Goal: Task Accomplishment & Management: Manage account settings

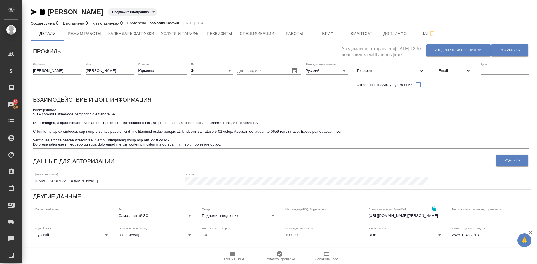
click at [265, 146] on textarea at bounding box center [281, 127] width 496 height 39
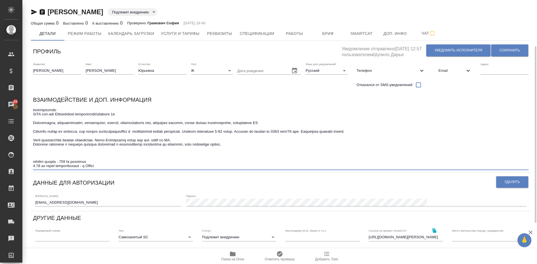
scroll to position [28, 0]
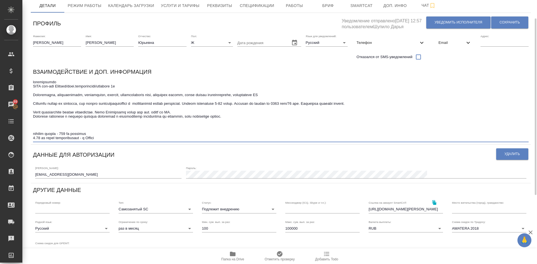
type textarea "динамическая ПЕМТ рус-нем Общетех/пром.оборудование/нефтегаз 8б Техническая, эк…"
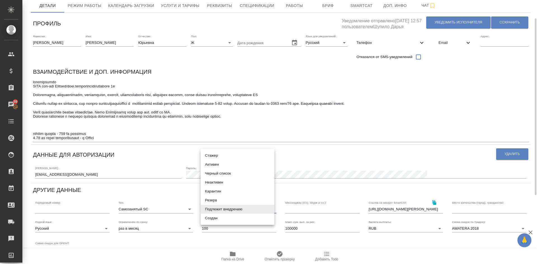
click at [213, 210] on body "🙏 .cls-1 fill:#fff; AWATERA Demidova Tatyana Клиенты Спецификации Заказы 89 Чат…" at bounding box center [268, 132] width 537 height 264
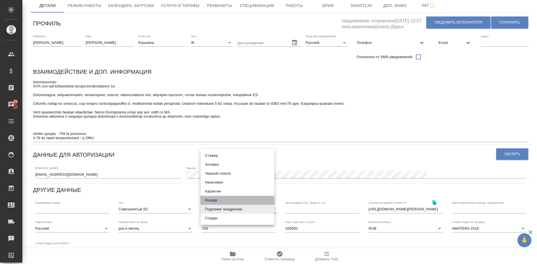
click at [209, 201] on li "Резерв" at bounding box center [238, 200] width 74 height 9
type input "reserved"
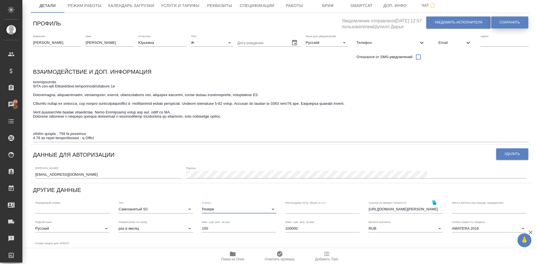
click at [498, 19] on button "Сохранить" at bounding box center [509, 23] width 37 height 12
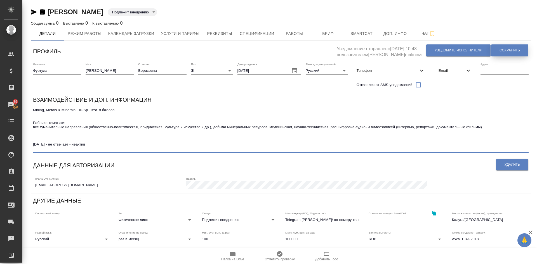
type textarea "Mining, Metals & Minerals_Ru-Sp_Test_8 баллов Рабочие тематики: все гуманитарны…"
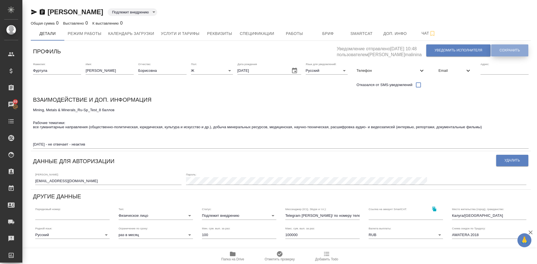
click at [500, 49] on span "Сохранить" at bounding box center [510, 50] width 20 height 5
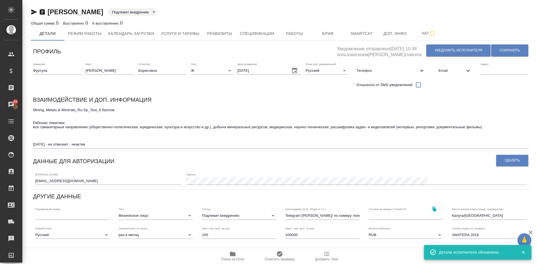
click at [217, 215] on body "🙏 .cls-1 fill:#fff; AWATERA Demidova Tatyana Клиенты Спецификации Заказы 89 Чат…" at bounding box center [268, 132] width 537 height 264
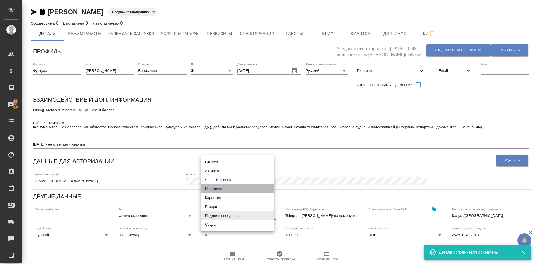
click at [216, 189] on li "Неактивен" at bounding box center [238, 189] width 74 height 9
type input "inactive"
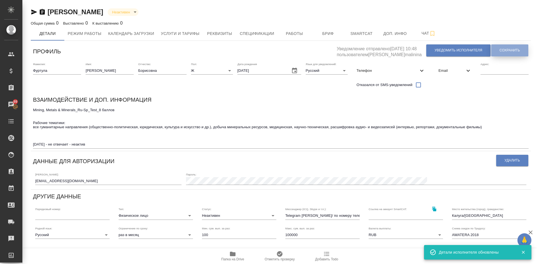
click at [504, 47] on button "Сохранить" at bounding box center [509, 50] width 37 height 12
click at [505, 49] on span "Сохранить" at bounding box center [510, 50] width 20 height 5
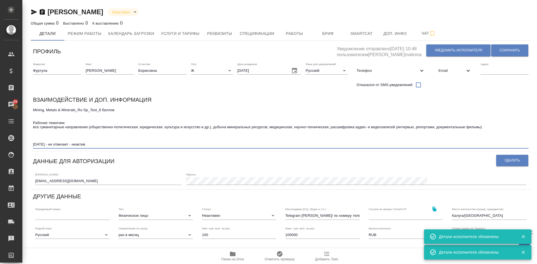
drag, startPoint x: 34, startPoint y: 144, endPoint x: 131, endPoint y: 143, distance: 97.6
click at [131, 143] on textarea "Mining, Metals & Minerals_Ru-Sp_Test_8 баллов Рабочие тематики: все гуманитарны…" at bounding box center [281, 127] width 496 height 39
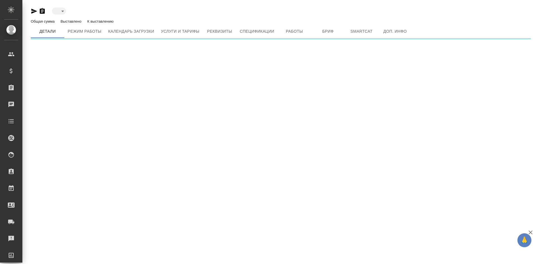
type input "toBeImplemented"
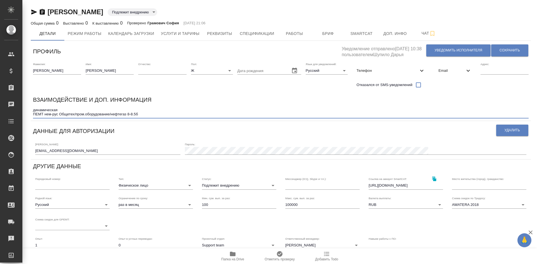
click at [145, 113] on textarea "динамическая ПЕМТ нем-рус Общетех/пром.оборудование/нефтегаз 8-8.5б" at bounding box center [281, 112] width 496 height 9
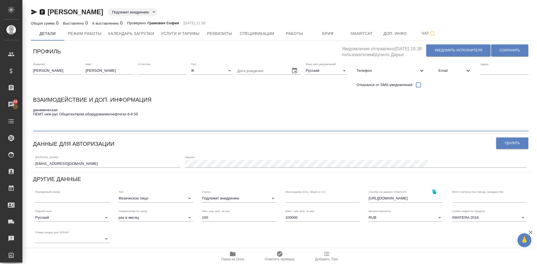
paste textarea "октябрь 2025 - не отвечает - неактив"
type textarea "динамическая ПЕМТ нем-рус Общетех/пром.оборудование/нефтегаз 8-8.5б октябрь 202…"
click at [208, 199] on body "🙏 .cls-1 fill:#fff; AWATERA Demidova Tatyana Клиенты Спецификации Заказы 89 Чат…" at bounding box center [268, 132] width 537 height 264
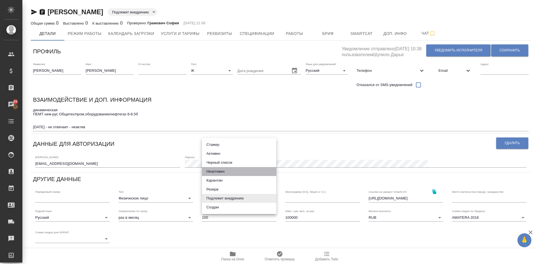
click at [211, 172] on li "Неактивен" at bounding box center [239, 171] width 74 height 9
type input "inactive"
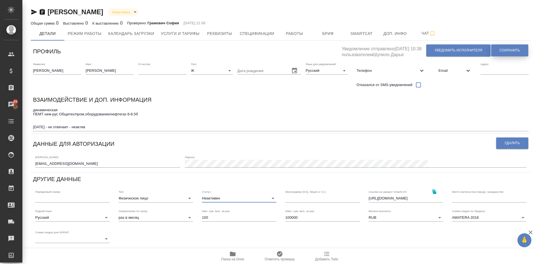
click at [512, 49] on span "Сохранить" at bounding box center [510, 50] width 20 height 5
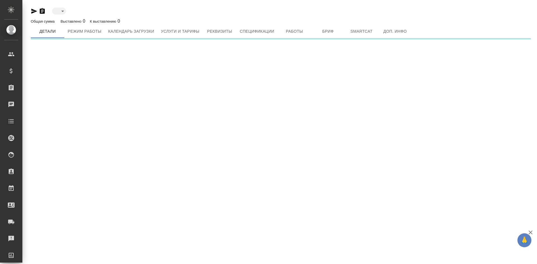
type input "toBeImplemented"
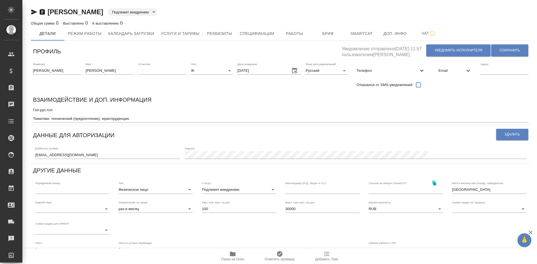
click at [142, 118] on textarea "Гол-рус-гол Тематики: технический (предпочтение), юриспруденция." at bounding box center [281, 114] width 496 height 13
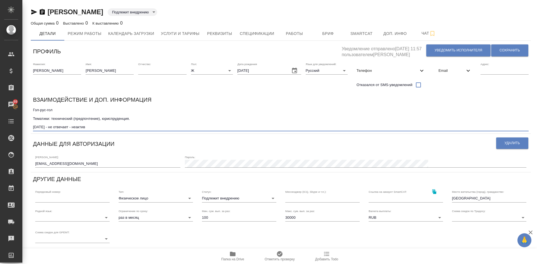
type textarea "Гол-рус-гол Тематики: технический (предпочтение), юриспруденция. октябрь 2025 -…"
click at [208, 194] on div "Статус: Подлежит внедрению toBeImplemented" at bounding box center [239, 196] width 74 height 12
click at [207, 198] on body "🙏 .cls-1 fill:#fff; AWATERA Demidova Tatyana Клиенты Спецификации Заказы 89 Чат…" at bounding box center [268, 132] width 537 height 264
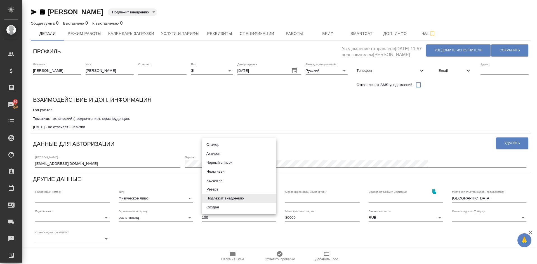
click at [216, 171] on li "Неактивен" at bounding box center [239, 171] width 74 height 9
type input "inactive"
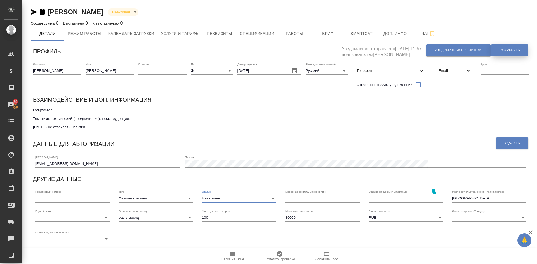
click at [505, 49] on span "Сохранить" at bounding box center [510, 50] width 20 height 5
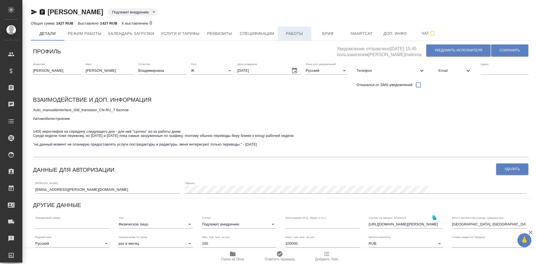
click at [291, 31] on span "Работы" at bounding box center [294, 33] width 27 height 7
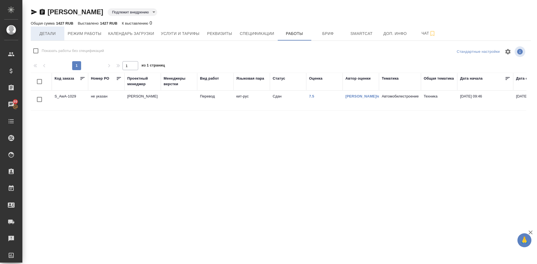
click at [53, 33] on span "Детали" at bounding box center [47, 33] width 27 height 7
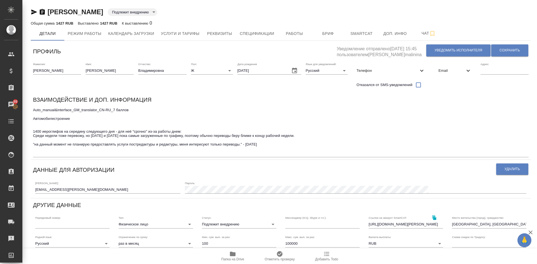
click at [211, 225] on body "🙏 .cls-1 fill:#fff; AWATERA Demidova Tatyana Клиенты Спецификации Заказы 89 Чат…" at bounding box center [268, 132] width 537 height 264
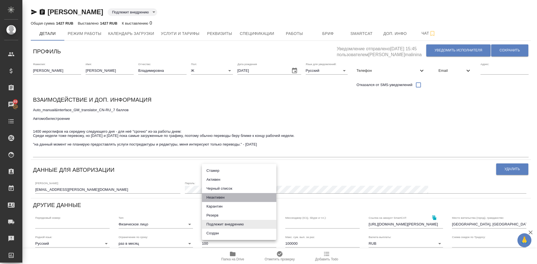
click at [218, 198] on li "Неактивен" at bounding box center [239, 197] width 74 height 9
type input "inactive"
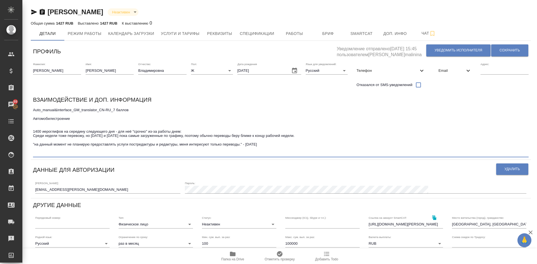
click at [40, 154] on textarea "Auto_manual&interface_GM_translator_CN-RU_7 баллов Автомобилестроение 1400 иеро…" at bounding box center [281, 132] width 496 height 48
type textarea "Auto_manual&interface_GM_translator_CN-RU_7 баллов Автомобилестроение 1400 иеро…"
click at [502, 49] on span "Сохранить" at bounding box center [510, 50] width 20 height 5
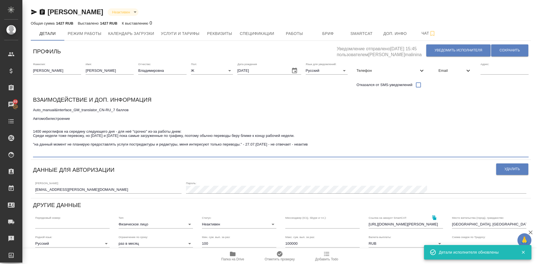
drag, startPoint x: 60, startPoint y: 156, endPoint x: 120, endPoint y: 154, distance: 59.9
click at [120, 154] on textarea "Auto_manual&interface_GM_translator_CN-RU_7 баллов Автомобилестроение 1400 иеро…" at bounding box center [281, 132] width 496 height 48
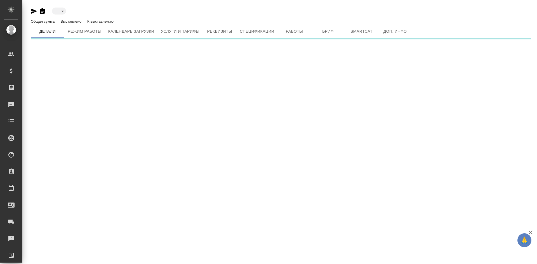
type input "toBeImplemented"
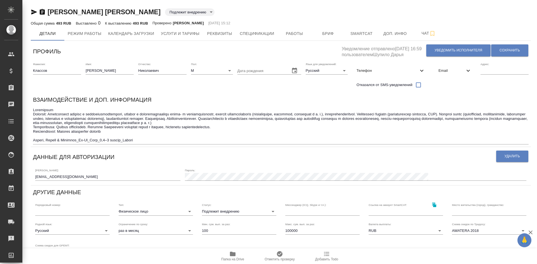
click at [147, 137] on textarea at bounding box center [281, 125] width 496 height 35
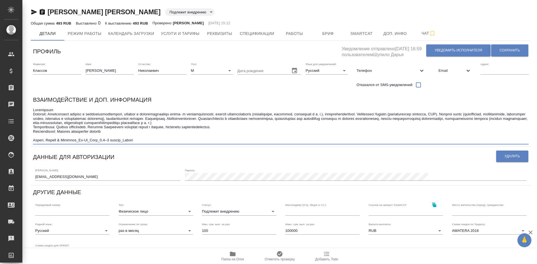
click at [147, 139] on textarea at bounding box center [281, 125] width 496 height 35
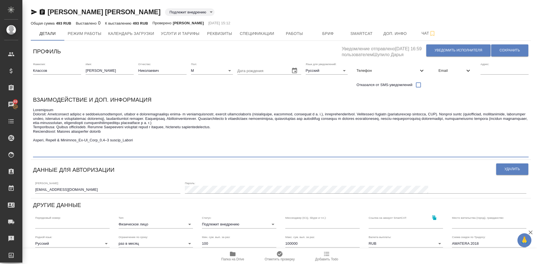
paste textarea "[DATE] - не отвечает - неактив"
type textarea "Возрастной Тематики: Электронная техника и электрооборудование, бытовая и профе…"
click at [213, 225] on body "🙏 .cls-1 fill:#fff; AWATERA Demidova Tatyana Клиенты Спецификации Заказы 89 Чат…" at bounding box center [268, 132] width 537 height 264
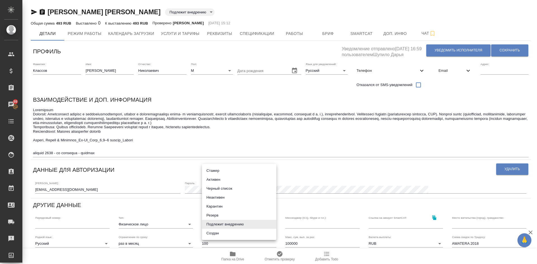
click at [217, 199] on li "Неактивен" at bounding box center [239, 197] width 74 height 9
type input "inactive"
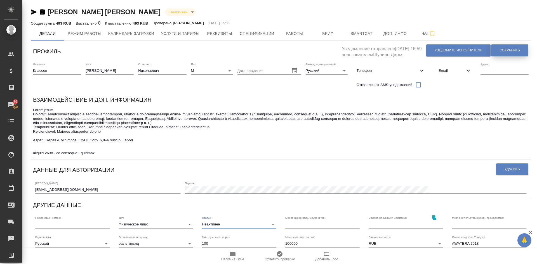
click at [510, 52] on span "Сохранить" at bounding box center [510, 50] width 20 height 5
drag, startPoint x: 34, startPoint y: 151, endPoint x: 111, endPoint y: 152, distance: 77.2
click at [111, 152] on textarea at bounding box center [281, 132] width 496 height 48
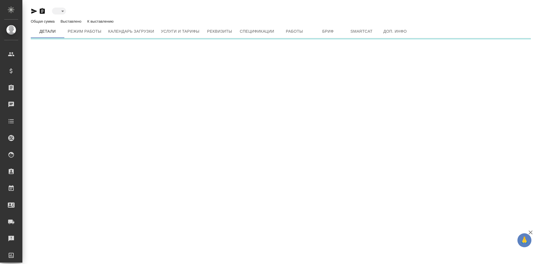
type input "toBeImplemented"
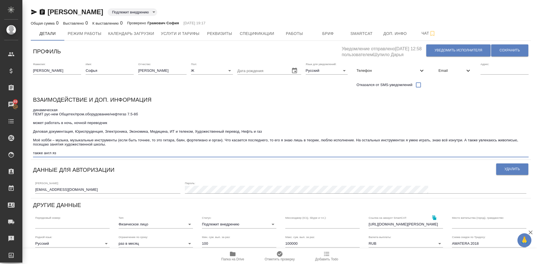
click at [63, 150] on textarea "динамическая ПЕМТ рус-нем Общетех/пром.оборудование/нефтегаз 7.5-8б может работ…" at bounding box center [281, 132] width 496 height 48
click at [66, 154] on textarea "динамическая ПЕМТ рус-нем Общетех/пром.оборудование/нефтегаз 7.5-8б может работ…" at bounding box center [281, 132] width 496 height 48
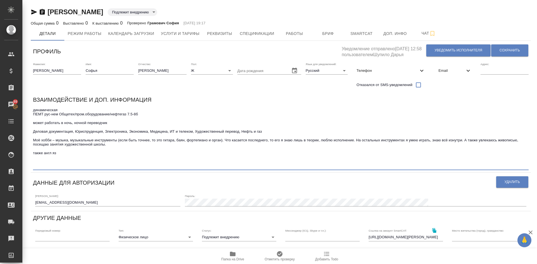
paste textarea "[DATE] - не отвечает - неактив"
type textarea "loremipsumdo SITA con-adi Elitsed/doei.temporincidi/utlabore 7.9-9e dolor magna…"
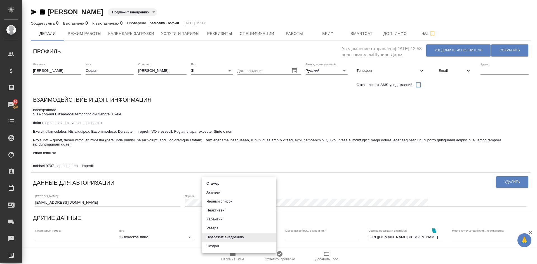
click at [218, 236] on body "🙏 .cls-1 fill:#fff; AWATERA [PERSON_NAME] Спецификации Заказы 89 Чаты Todo Прое…" at bounding box center [268, 132] width 537 height 264
click at [214, 212] on li "Неактивен" at bounding box center [239, 210] width 74 height 9
type input "inactive"
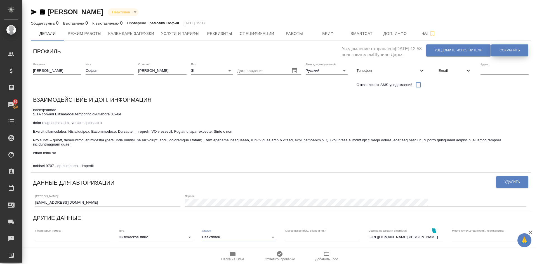
click at [509, 46] on button "Сохранить" at bounding box center [509, 50] width 37 height 12
click at [510, 50] on span "Сохранить" at bounding box center [510, 50] width 20 height 5
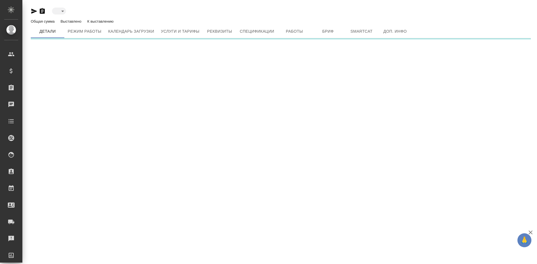
type input "toBeImplemented"
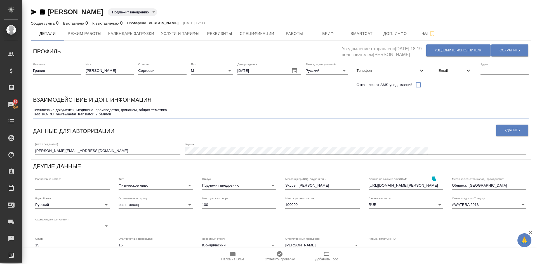
click at [116, 114] on textarea "Технические документы, медицина, производство, финансы, общая тематика Test_KO-…" at bounding box center [281, 112] width 496 height 9
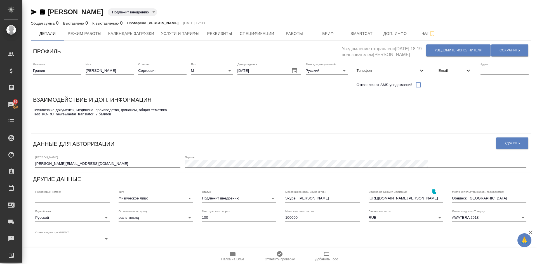
paste textarea "октябрь 2025 - не отвечает - неактив"
type textarea "Технические документы, медицина, производство, финансы, общая тематика Test_KO-…"
click at [213, 198] on body "🙏 .cls-1 fill:#fff; AWATERA Demidova Tatyana Клиенты Спецификации Заказы 89 Чат…" at bounding box center [268, 132] width 537 height 264
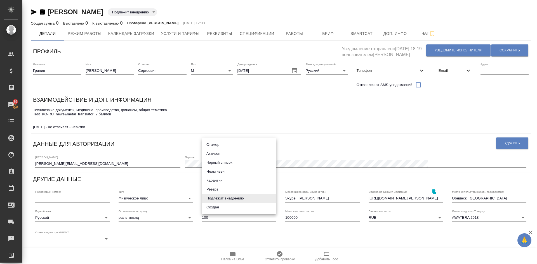
click at [211, 172] on li "Неактивен" at bounding box center [239, 171] width 74 height 9
type input "inactive"
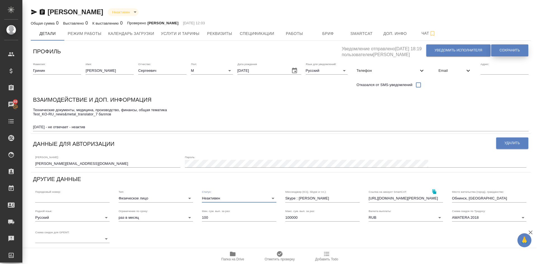
click at [507, 50] on span "Сохранить" at bounding box center [510, 50] width 20 height 5
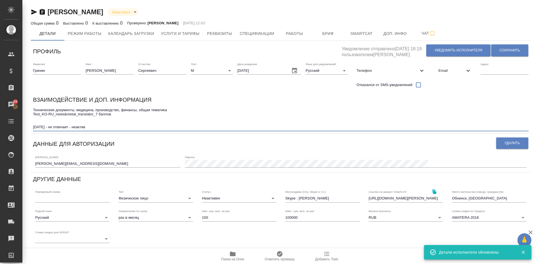
drag, startPoint x: 33, startPoint y: 128, endPoint x: 126, endPoint y: 130, distance: 92.6
click at [126, 130] on div "Технические документы, медицина, производство, финансы, общая тематика Test_KO-…" at bounding box center [281, 118] width 496 height 25
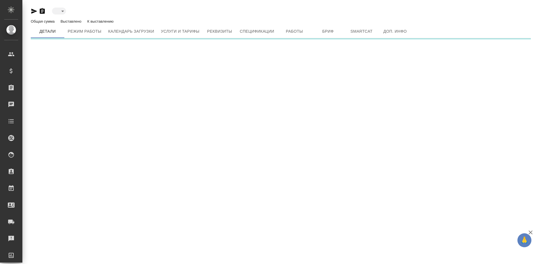
type input "toBeImplemented"
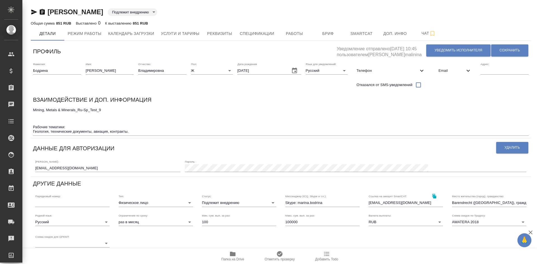
click at [143, 131] on textarea "Mining, Metals & Minerals_Ru-Sp_Test_9 Рабочие тематики: Геология, технические …" at bounding box center [281, 121] width 496 height 26
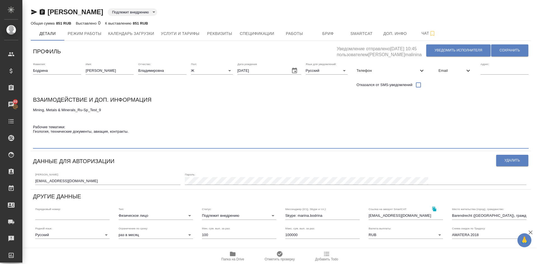
paste textarea "[DATE] - не отвечает - неактив"
type textarea "Mining, Metals & Minerals_Ru-Sp_Test_9 Рабочие тематики: Геология, технические …"
click at [501, 50] on span "Сохранить" at bounding box center [510, 50] width 20 height 5
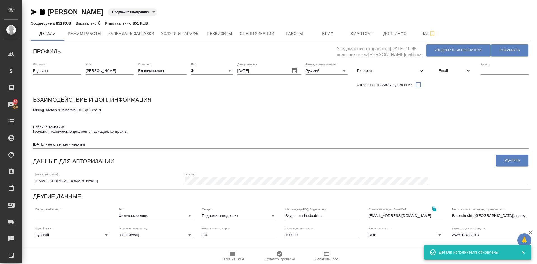
click at [212, 215] on body "🙏 .cls-1 fill:#fff; AWATERA Demidova Tatyana Клиенты Спецификации Заказы 89 Чат…" at bounding box center [268, 132] width 537 height 264
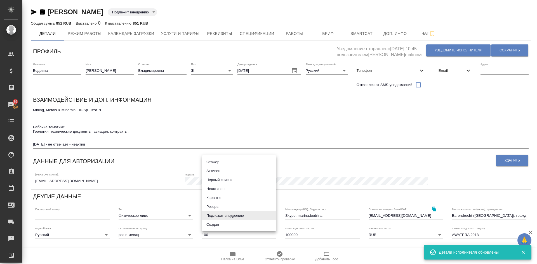
click at [214, 188] on li "Неактивен" at bounding box center [239, 189] width 74 height 9
type input "inactive"
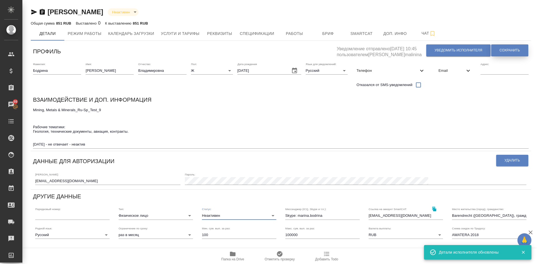
click at [504, 48] on span "Сохранить" at bounding box center [510, 50] width 20 height 5
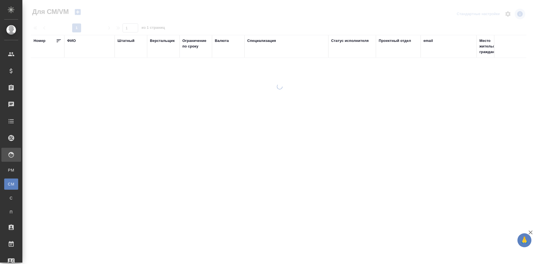
click at [71, 41] on div "ФИО" at bounding box center [71, 41] width 9 height 6
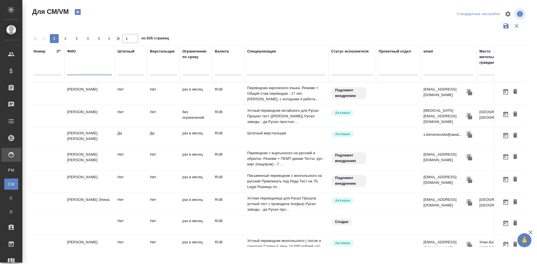
click at [71, 71] on input "text" at bounding box center [89, 71] width 45 height 7
type input "d"
type input "волков"
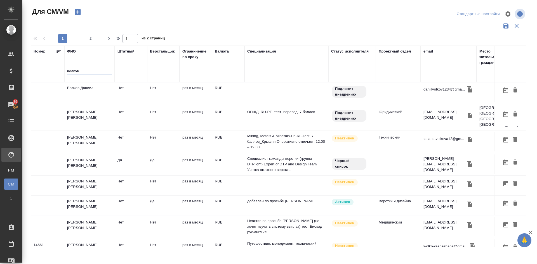
click at [85, 85] on td "Волков Даниил" at bounding box center [89, 93] width 50 height 20
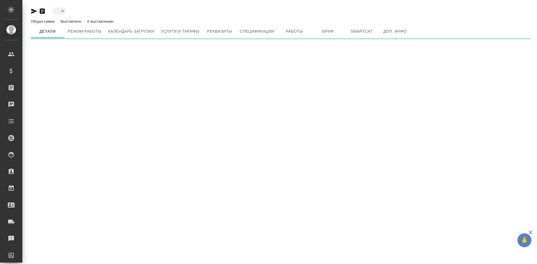
type input "toBeImplemented"
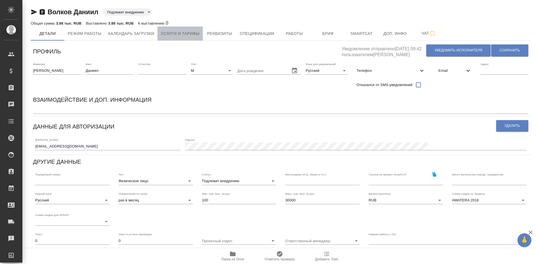
click at [176, 33] on span "Услуги и тарифы" at bounding box center [180, 33] width 39 height 7
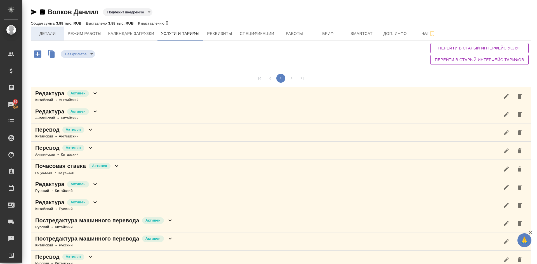
click at [44, 32] on span "Детали" at bounding box center [47, 33] width 27 height 7
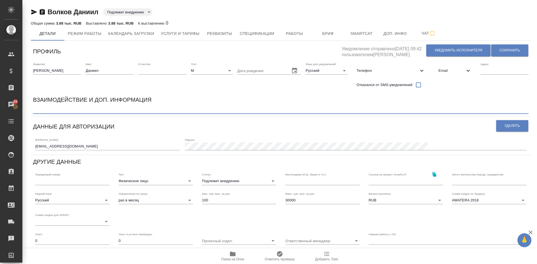
click at [53, 110] on textarea at bounding box center [281, 110] width 496 height 4
type textarea "Н"
type textarea "Октябрь 2025 - не отвечает - неактив"
click at [224, 177] on div "Статус: Подлежит внедрению toBeImplemented" at bounding box center [239, 179] width 74 height 12
click at [225, 180] on body "🙏 .cls-1 fill:#fff; AWATERA Demidova Tatyana Клиенты Спецификации Заказы 89 Чат…" at bounding box center [268, 132] width 537 height 264
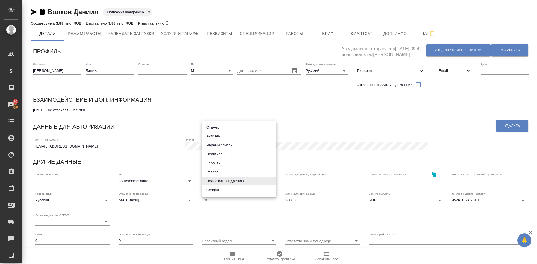
click at [213, 156] on li "Неактивен" at bounding box center [239, 154] width 74 height 9
type input "inactive"
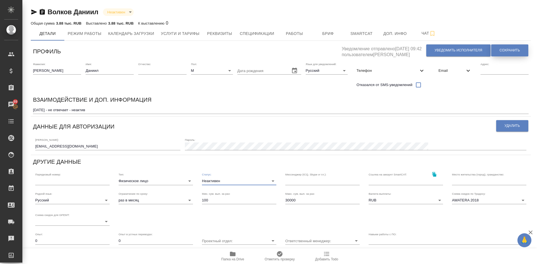
click at [499, 50] on button "Сохранить" at bounding box center [509, 50] width 37 height 12
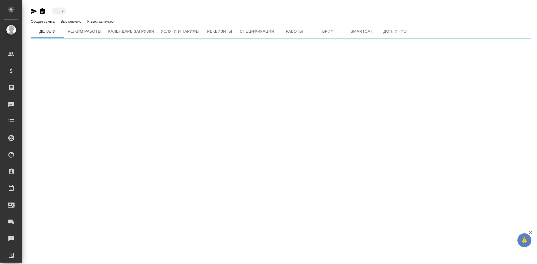
type input "active"
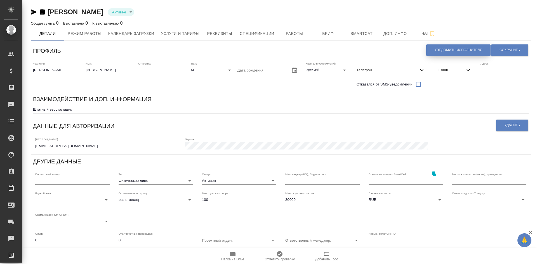
click at [436, 50] on span "Уведомить исполнителя" at bounding box center [459, 50] width 48 height 5
type textarea "Добрый день, Сергей ! Ознакомиться с подробной информацией по выполненным работ…"
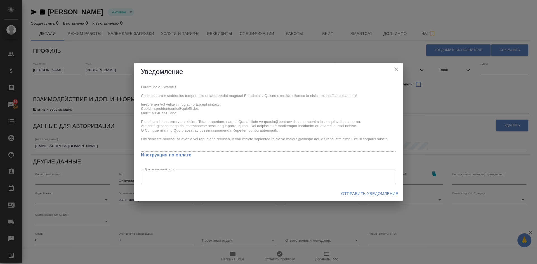
click at [357, 192] on span "Отправить уведомление" at bounding box center [369, 193] width 57 height 7
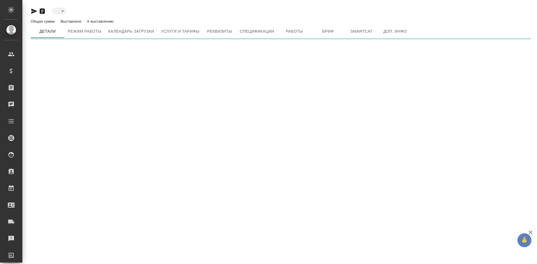
type input "active"
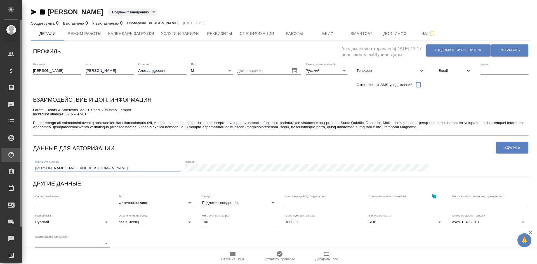
drag, startPoint x: 86, startPoint y: 166, endPoint x: 17, endPoint y: 158, distance: 69.9
click at [17, 158] on div ".cls-1 fill:#fff; AWATERA [PERSON_NAME] Спецификации Заказы Чаты Todo Проекты S…" at bounding box center [268, 132] width 537 height 264
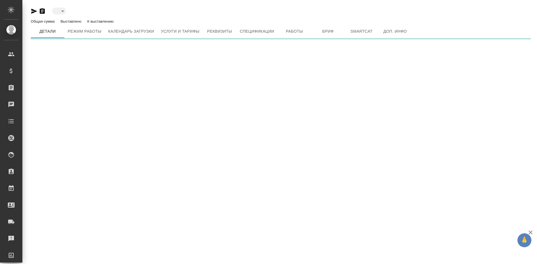
type input "toBeImplemented"
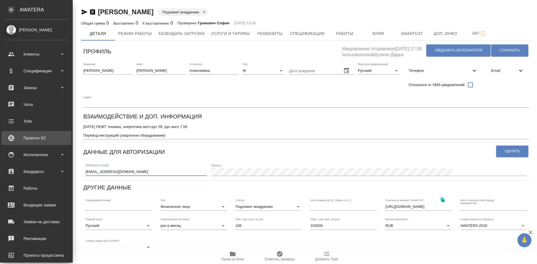
drag, startPoint x: 88, startPoint y: 157, endPoint x: 0, endPoint y: 138, distance: 89.9
click at [0, 138] on div ".cls-1 fill:#fff; AWATERA [PERSON_NAME] Спецификации Заказы Чаты Todo Проекты S…" at bounding box center [268, 132] width 537 height 264
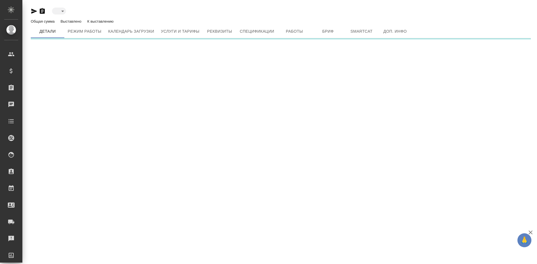
type input "toBeImplemented"
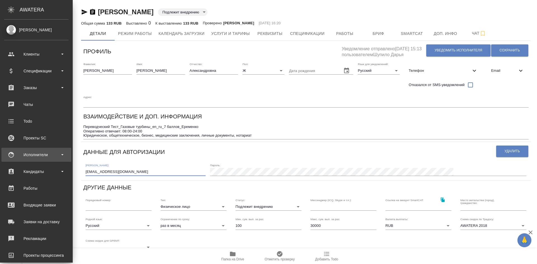
drag, startPoint x: 84, startPoint y: 154, endPoint x: 0, endPoint y: 151, distance: 84.0
click at [0, 151] on div ".cls-1 fill:#fff; AWATERA Demidova Tatyana Клиенты Спецификации Заказы Чаты Tod…" at bounding box center [268, 132] width 537 height 264
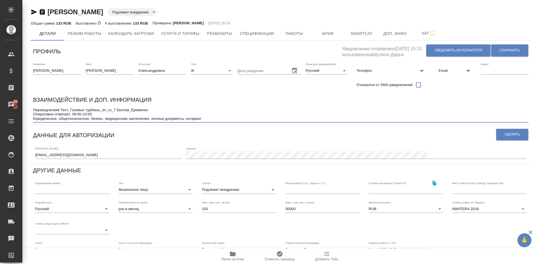
drag, startPoint x: 70, startPoint y: 110, endPoint x: 100, endPoint y: 110, distance: 29.7
click at [100, 110] on textarea "Переводческий Тест_Газовые турбины_en_ru_7 баллов_Еременко Оперативно отвечает:…" at bounding box center [281, 114] width 496 height 13
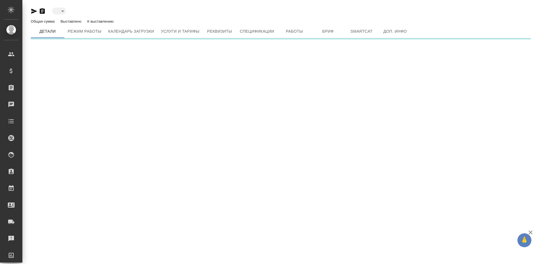
type input "toBeImplemented"
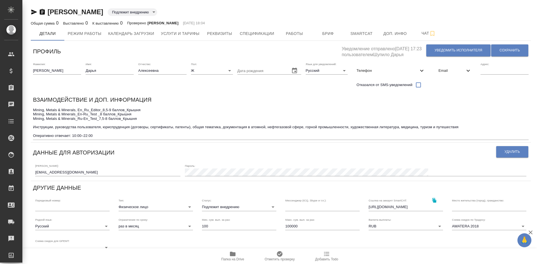
click at [102, 136] on textarea "Mining, Metals & Minerals, En_Ru_Editor_8,5-9 баллов_Крышня Mining, Metals & Mi…" at bounding box center [281, 123] width 496 height 30
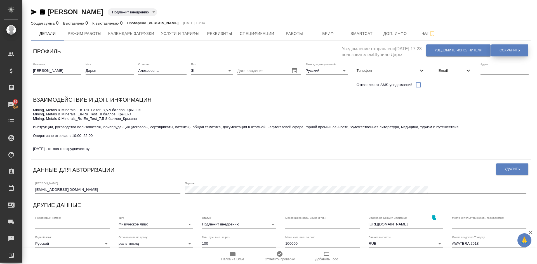
type textarea "Mining, Metals & Minerals, En_Ru_Editor_8,5-9 баллов_Крышня Mining, Metals & Mi…"
click at [501, 49] on span "Сохранить" at bounding box center [510, 50] width 20 height 5
click at [180, 34] on span "Услуги и тарифы" at bounding box center [180, 33] width 39 height 7
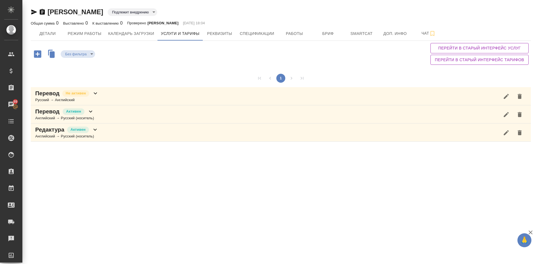
click at [52, 114] on p "Перевод" at bounding box center [47, 112] width 25 height 8
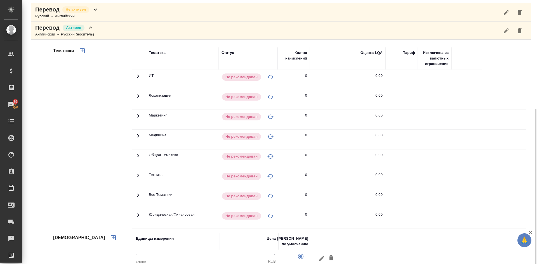
scroll to position [114, 0]
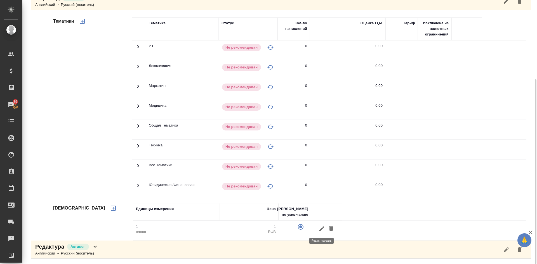
click at [321, 229] on icon "button" at bounding box center [321, 228] width 5 height 5
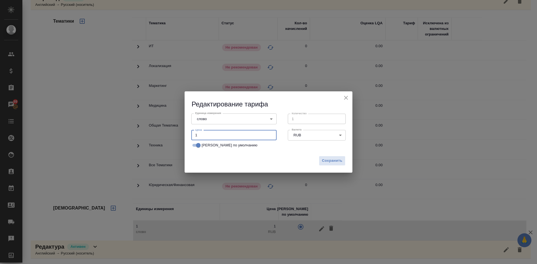
drag, startPoint x: 222, startPoint y: 138, endPoint x: 111, endPoint y: 105, distance: 116.1
click at [158, 121] on div "Редактирование тарифа Единица измерения слово 5a8b1489cc6b4906c91bfd90 Единица …" at bounding box center [268, 132] width 537 height 264
type input "0"
type input "0.9"
click at [326, 165] on button "Сохранить" at bounding box center [332, 161] width 27 height 10
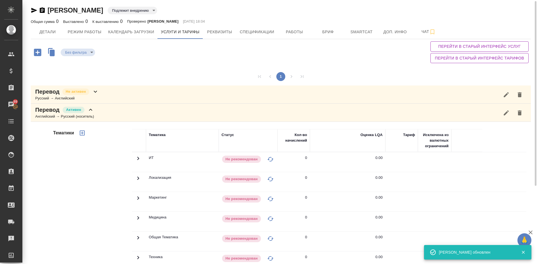
scroll to position [0, 0]
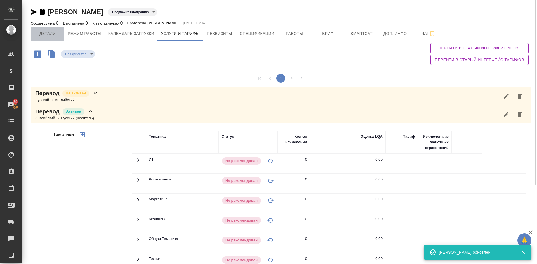
click at [48, 33] on span "Детали" at bounding box center [47, 33] width 27 height 7
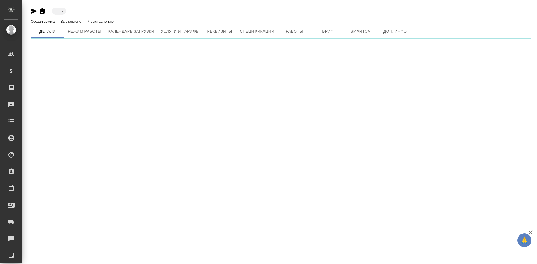
type input "toBeImplemented"
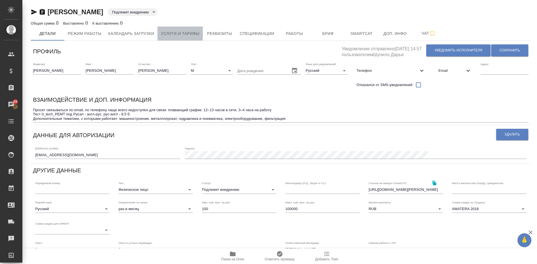
click at [168, 35] on span "Услуги и тарифы" at bounding box center [180, 33] width 39 height 7
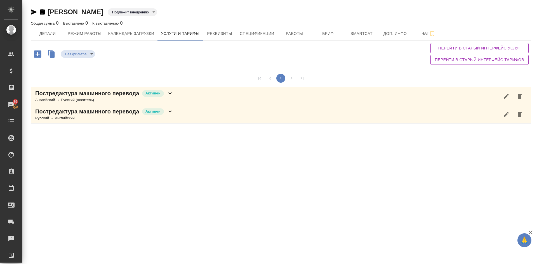
click at [157, 27] on button "Услуги и тарифы" at bounding box center [179, 34] width 45 height 14
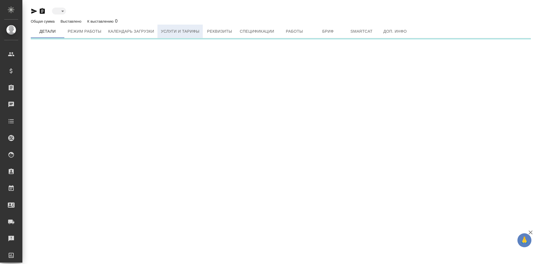
type input "active"
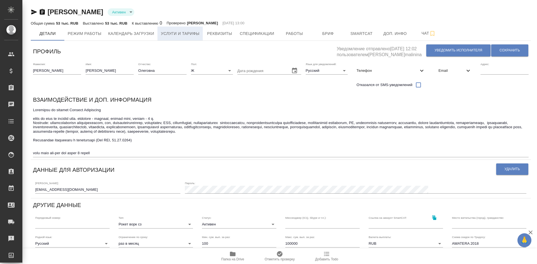
click at [174, 31] on span "Услуги и тарифы" at bounding box center [180, 33] width 39 height 7
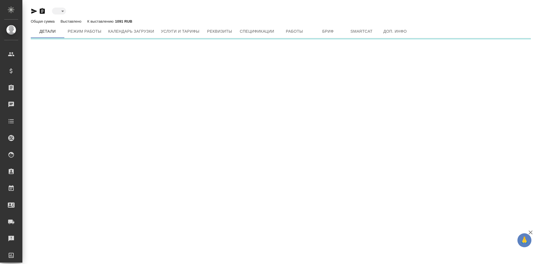
type input "active"
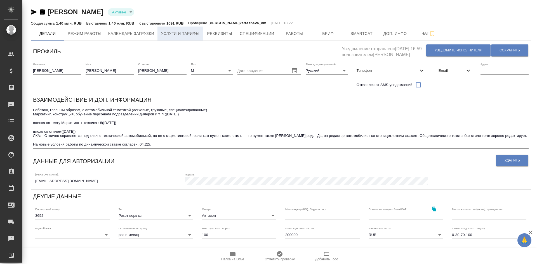
click at [184, 34] on span "Услуги и тарифы" at bounding box center [180, 33] width 39 height 7
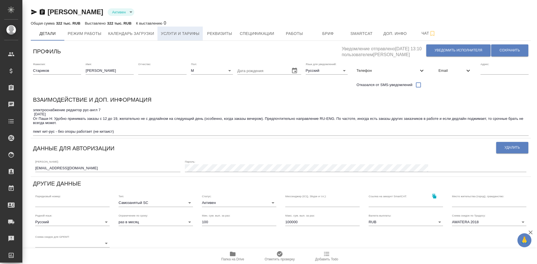
click at [176, 35] on span "Услуги и тарифы" at bounding box center [180, 33] width 39 height 7
